Goal: Information Seeking & Learning: Learn about a topic

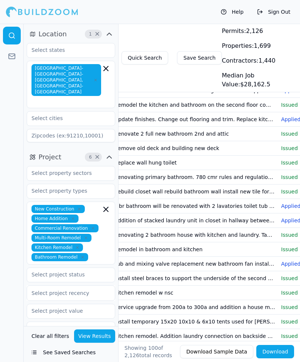
scroll to position [0, 99]
click at [261, 146] on td "Remove old deck and building new deck" at bounding box center [195, 148] width 167 height 14
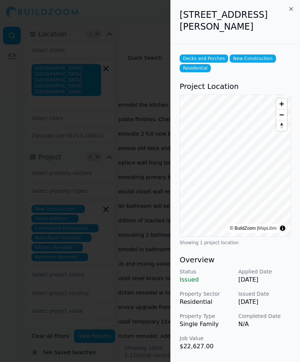
scroll to position [0, 13]
click at [288, 7] on icon "button" at bounding box center [291, 9] width 6 height 6
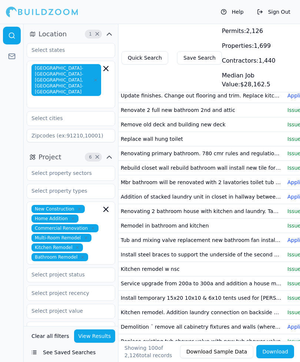
scroll to position [0, 93]
click at [261, 169] on td "Rebuild closet wall rebuild bathroom wall install new tile for shower surround" at bounding box center [201, 168] width 167 height 14
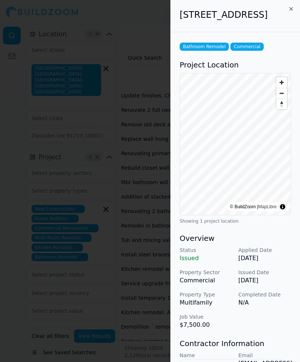
scroll to position [0, 0]
click at [288, 8] on icon "button" at bounding box center [291, 9] width 6 height 6
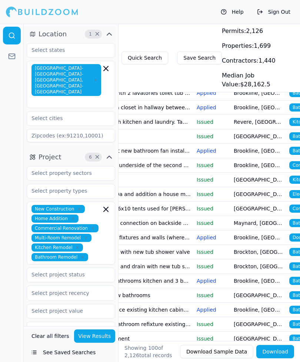
scroll to position [0, 184]
click at [263, 178] on td "[GEOGRAPHIC_DATA], [GEOGRAPHIC_DATA]" at bounding box center [258, 180] width 56 height 14
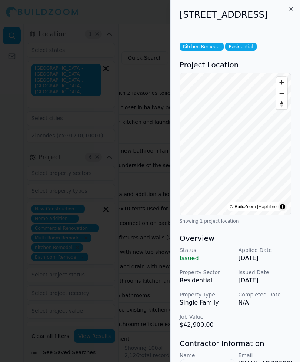
scroll to position [0, 31]
click at [288, 9] on icon "button" at bounding box center [291, 9] width 6 height 6
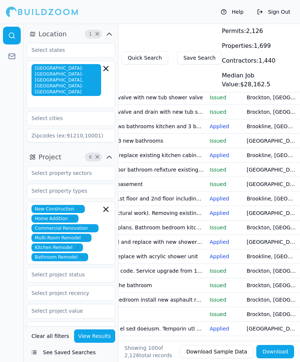
scroll to position [0, 169]
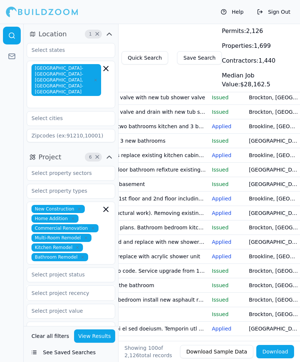
click at [265, 184] on td "[GEOGRAPHIC_DATA], [GEOGRAPHIC_DATA]" at bounding box center [274, 184] width 56 height 14
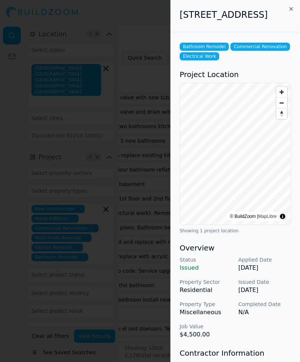
scroll to position [0, 0]
click at [294, 7] on icon "button" at bounding box center [291, 9] width 6 height 6
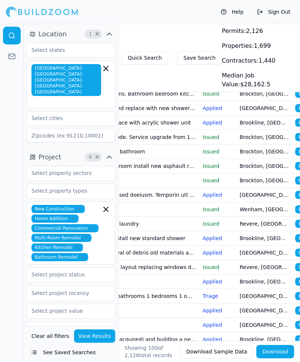
scroll to position [0, 188]
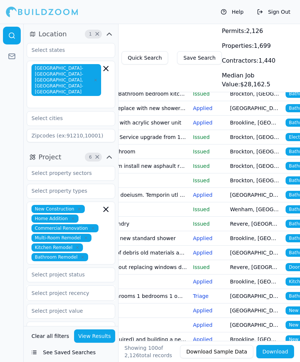
click at [254, 166] on td "Brockton, [GEOGRAPHIC_DATA]" at bounding box center [255, 166] width 56 height 14
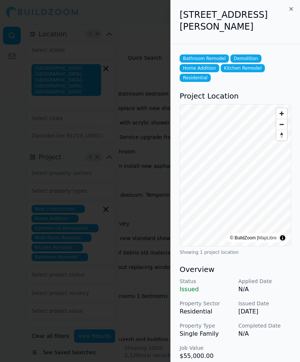
scroll to position [0, 0]
click at [282, 236] on summary "Toggle attribution" at bounding box center [282, 237] width 9 height 9
click at [284, 237] on summary "Toggle attribution" at bounding box center [282, 237] width 9 height 9
click at [296, 6] on div "[STREET_ADDRESS][PERSON_NAME]" at bounding box center [235, 22] width 129 height 44
click at [286, 12] on h2 "[STREET_ADDRESS][PERSON_NAME]" at bounding box center [236, 21] width 112 height 24
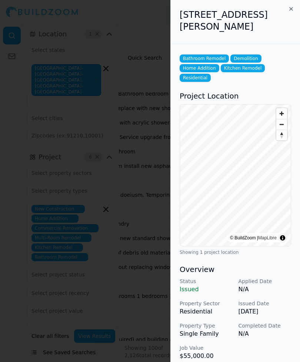
click at [287, 13] on h2 "[STREET_ADDRESS][PERSON_NAME]" at bounding box center [236, 21] width 112 height 24
click at [280, 35] on div "[STREET_ADDRESS][PERSON_NAME]" at bounding box center [235, 22] width 129 height 44
click at [296, 8] on div "[STREET_ADDRESS][PERSON_NAME]" at bounding box center [235, 22] width 129 height 44
click at [294, 5] on div "[STREET_ADDRESS][PERSON_NAME]" at bounding box center [235, 22] width 129 height 44
click at [289, 8] on icon "button" at bounding box center [291, 9] width 6 height 6
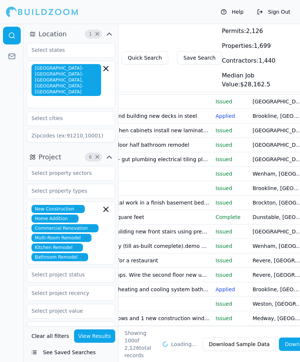
scroll to position [0, 170]
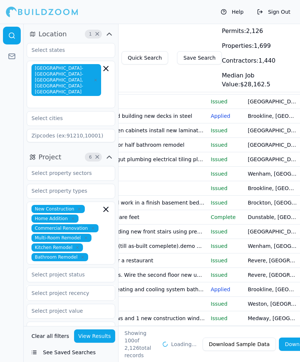
click at [254, 157] on td "[GEOGRAPHIC_DATA], [GEOGRAPHIC_DATA]" at bounding box center [273, 159] width 56 height 14
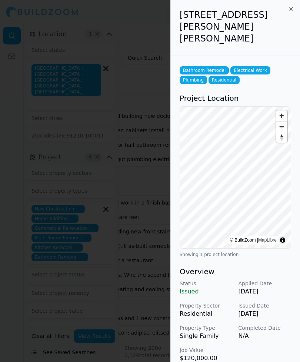
scroll to position [0, 33]
click at [290, 10] on icon "button" at bounding box center [291, 8] width 3 height 3
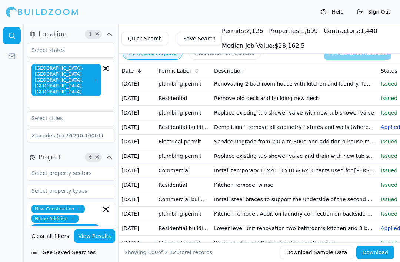
scroll to position [353, 0]
